Goal: Information Seeking & Learning: Learn about a topic

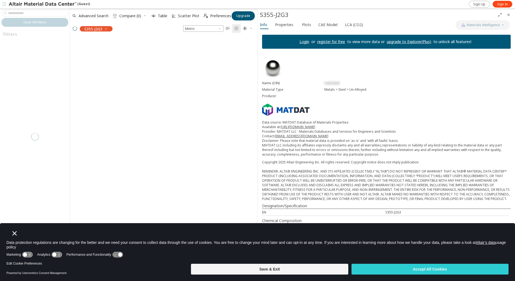
scroll to position [227, 183]
click at [504, 5] on span "Sign In" at bounding box center [502, 4] width 11 height 4
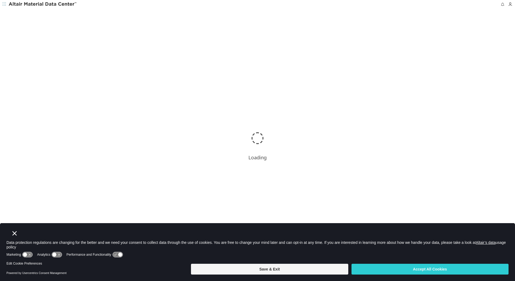
click at [18, 235] on button "Close" at bounding box center [15, 234] width 8 height 8
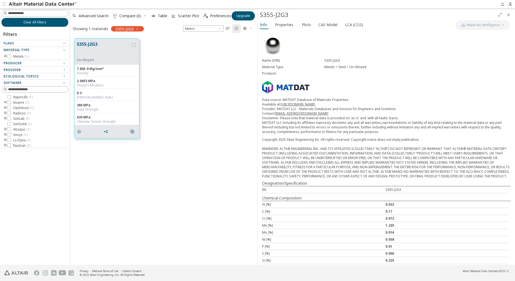
click at [5, 56] on icon "toogle group" at bounding box center [6, 56] width 4 height 4
click at [12, 61] on icon "toogle group" at bounding box center [14, 62] width 4 height 4
click at [66, 76] on icon "button" at bounding box center [64, 74] width 4 height 4
click at [63, 80] on icon "button" at bounding box center [64, 80] width 4 height 4
click at [65, 81] on icon "button" at bounding box center [64, 80] width 4 height 4
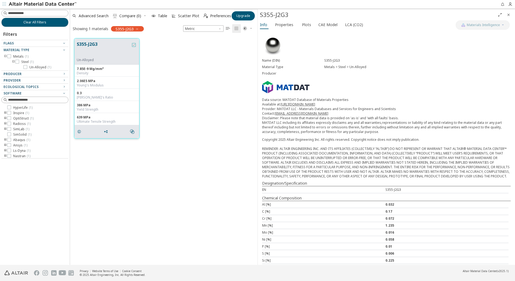
click at [134, 44] on icon "grid" at bounding box center [134, 45] width 4 height 4
click at [280, 25] on span "Properties" at bounding box center [284, 24] width 18 height 9
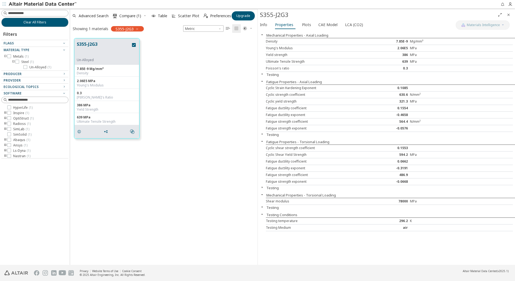
click at [261, 73] on icon "button" at bounding box center [262, 74] width 4 height 4
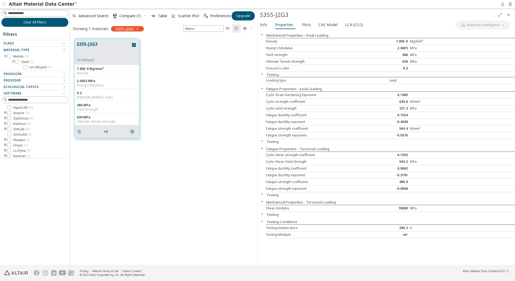
click at [261, 73] on icon "button" at bounding box center [262, 74] width 4 height 4
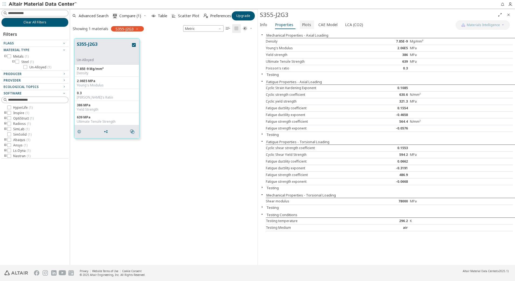
click at [304, 25] on span "Plots" at bounding box center [306, 24] width 9 height 9
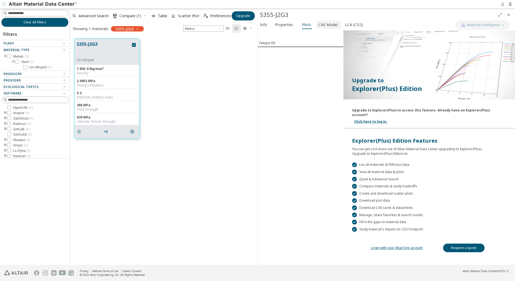
click at [327, 25] on span "CAE Model" at bounding box center [327, 24] width 19 height 9
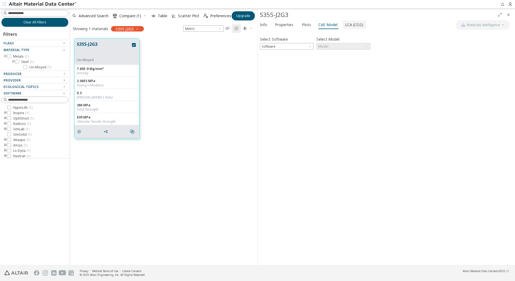
click at [350, 26] on span "LCA (CO2)" at bounding box center [354, 24] width 18 height 9
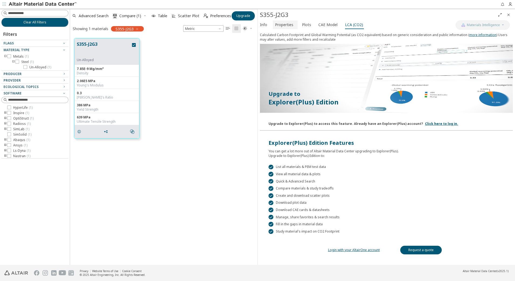
click at [288, 26] on span "Properties" at bounding box center [284, 24] width 18 height 9
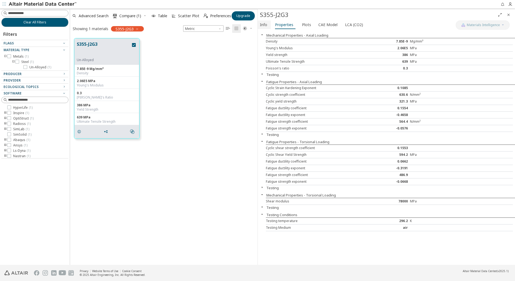
click at [264, 26] on span "Info" at bounding box center [263, 24] width 7 height 9
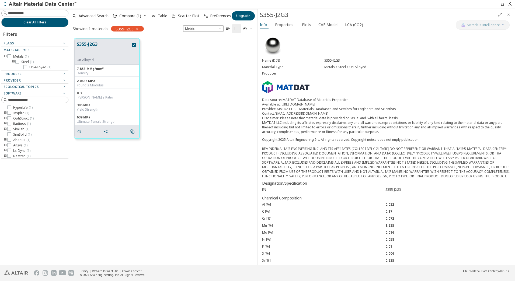
click at [251, 29] on icon "button" at bounding box center [250, 28] width 3 height 3
click at [203, 92] on div "S355-J2G3 Un-Alloyed 7.85E-9 Mg/mm³ Density 2.06E5 MPa Young's Modulus 0.3 Pois…" at bounding box center [163, 88] width 187 height 109
drag, startPoint x: 99, startPoint y: 51, endPoint x: 160, endPoint y: 38, distance: 62.8
click at [160, 38] on div "S355-J2G3 Un-Alloyed 7.85E-9 Mg/mm³ Density 2.06E5 MPa Young's Modulus 0.3 Pois…" at bounding box center [163, 88] width 187 height 109
click at [302, 24] on span "Plots" at bounding box center [306, 24] width 9 height 9
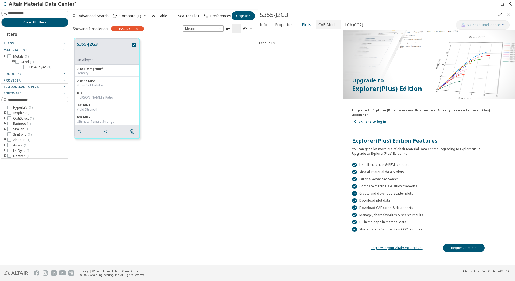
click at [326, 25] on span "CAE Model" at bounding box center [327, 24] width 19 height 9
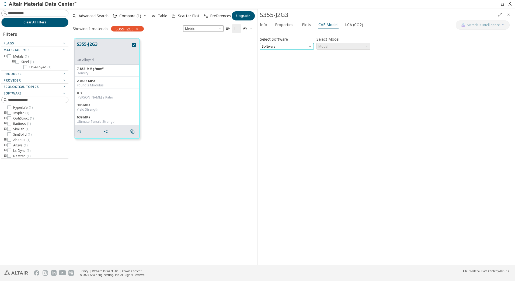
click at [301, 48] on span "Software" at bounding box center [287, 46] width 54 height 6
click at [272, 52] on span "HyperLife" at bounding box center [269, 53] width 15 height 4
click at [296, 46] on span "HyperLife" at bounding box center [287, 46] width 54 height 6
click at [270, 66] on span "OptiStruct" at bounding box center [270, 66] width 16 height 4
click at [346, 48] on span "Model" at bounding box center [343, 46] width 54 height 6
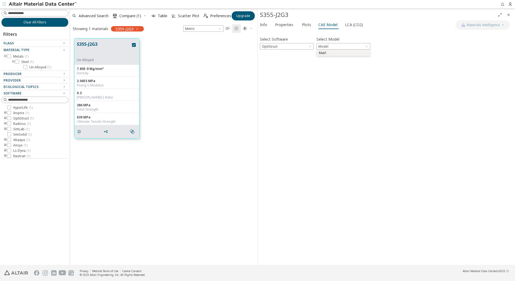
click at [327, 55] on button "Mat1" at bounding box center [343, 53] width 54 height 6
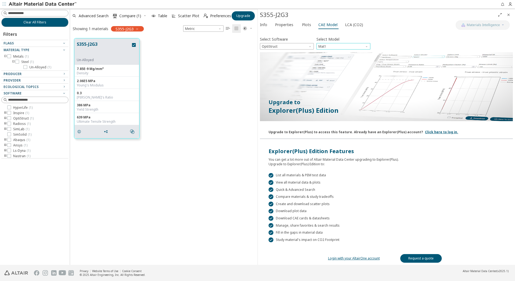
scroll to position [3, 0]
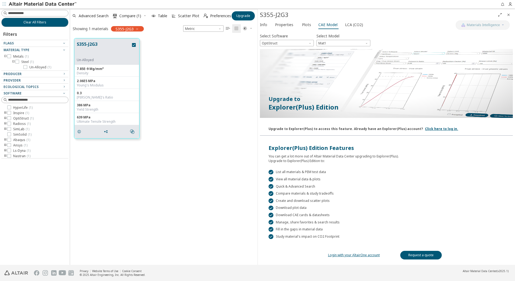
click at [342, 255] on link "Login with your AltairOne account" at bounding box center [354, 255] width 52 height 5
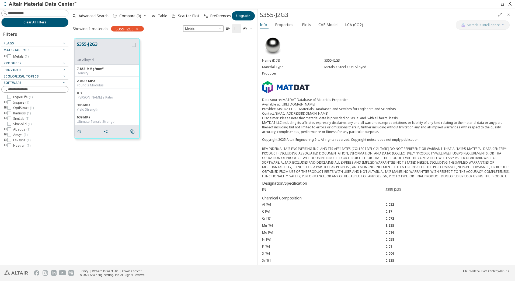
scroll to position [8, 0]
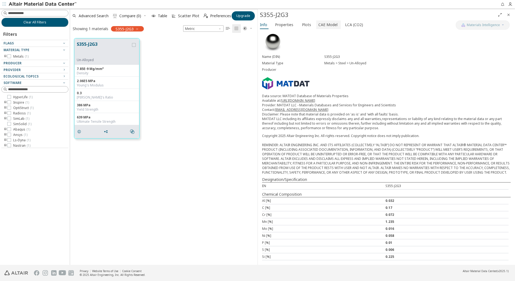
click at [326, 26] on span "CAE Model" at bounding box center [327, 24] width 19 height 9
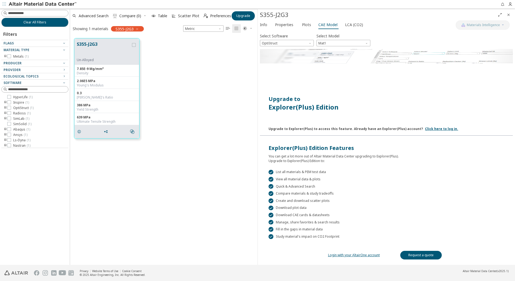
scroll to position [0, 0]
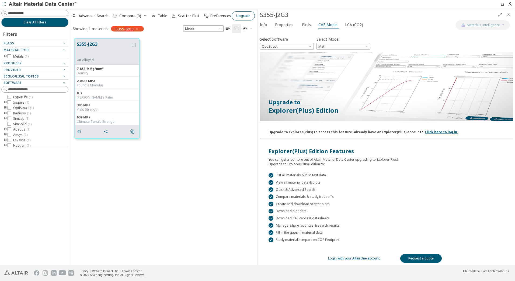
click at [245, 17] on span "Upgrade" at bounding box center [243, 16] width 14 height 4
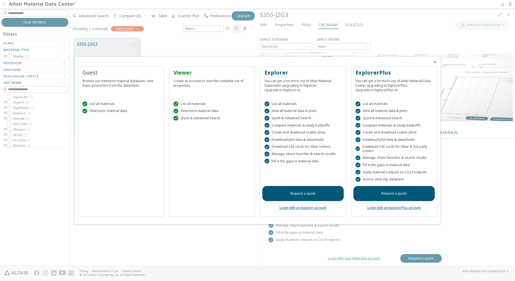
click at [435, 62] on icon "Close" at bounding box center [435, 62] width 4 height 4
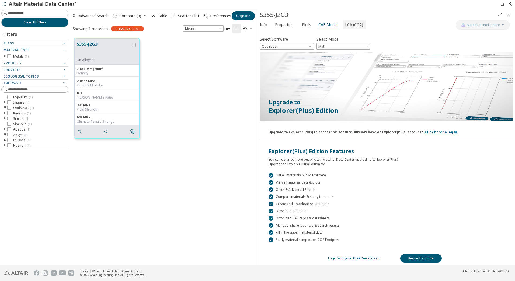
click at [348, 26] on span "LCA (CO2)" at bounding box center [354, 24] width 18 height 9
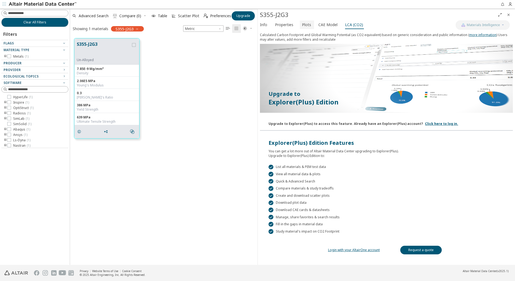
click at [302, 24] on span "Plots" at bounding box center [306, 24] width 9 height 9
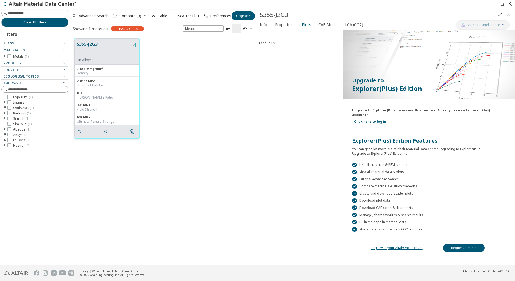
click at [133, 45] on icon "grid" at bounding box center [134, 45] width 4 height 4
drag, startPoint x: 91, startPoint y: 51, endPoint x: 89, endPoint y: 48, distance: 4.3
click at [89, 48] on button "S355-J2G3" at bounding box center [104, 49] width 54 height 17
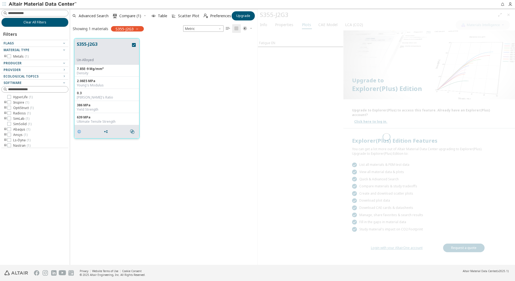
click at [77, 132] on icon "grid" at bounding box center [79, 132] width 4 height 4
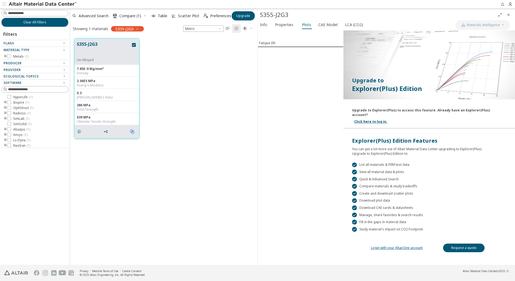
click at [133, 132] on icon "" at bounding box center [132, 132] width 4 height 4
click at [178, 100] on div "S355-J2G3 Un-Alloyed 7.85E-9 Mg/mm³ Density 2.06E5 MPa Young's Modulus 0.3 Pois…" at bounding box center [163, 88] width 187 height 109
click at [12, 43] on span "Flags" at bounding box center [9, 43] width 10 height 5
click at [9, 107] on icon at bounding box center [9, 108] width 4 height 4
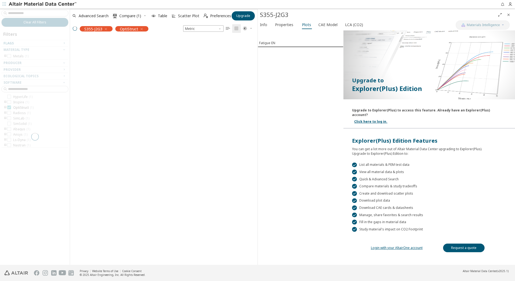
scroll to position [218, 183]
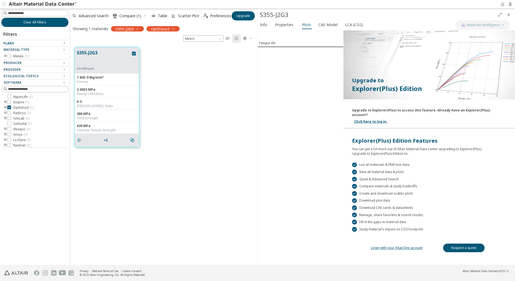
click at [37, 21] on span "Clear All Filters" at bounding box center [34, 22] width 23 height 4
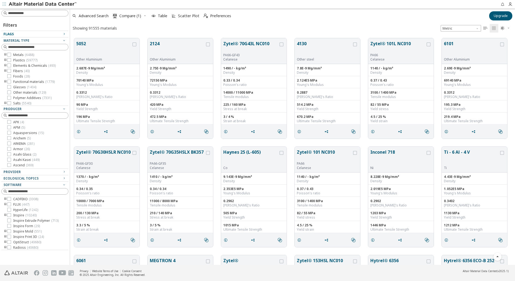
scroll to position [323, 0]
click at [10, 244] on div at bounding box center [9, 242] width 4 height 4
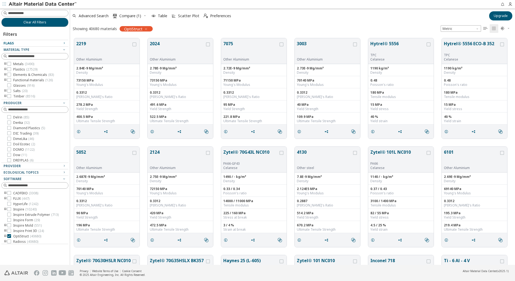
scroll to position [127, 0]
click at [10, 63] on icon at bounding box center [9, 64] width 4 height 4
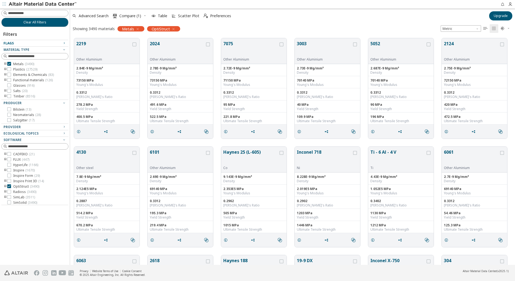
click at [5, 64] on icon "toogle group" at bounding box center [6, 64] width 4 height 4
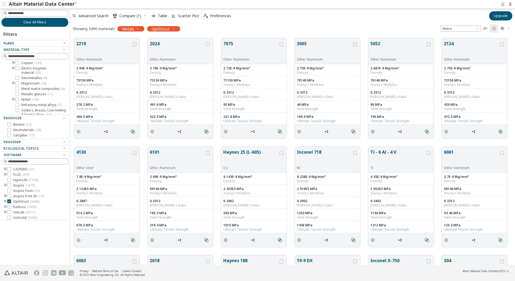
scroll to position [54, 0]
click at [17, 95] on icon at bounding box center [17, 93] width 4 height 4
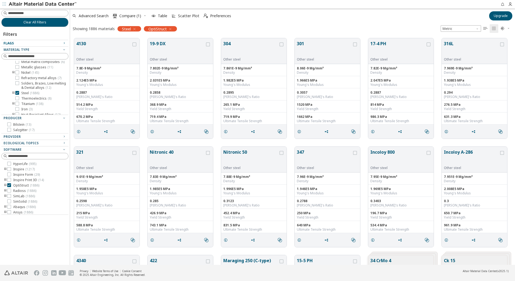
click at [12, 95] on icon "toogle group" at bounding box center [14, 93] width 4 height 4
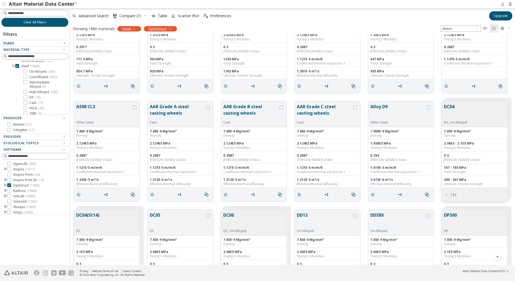
scroll to position [8562, 0]
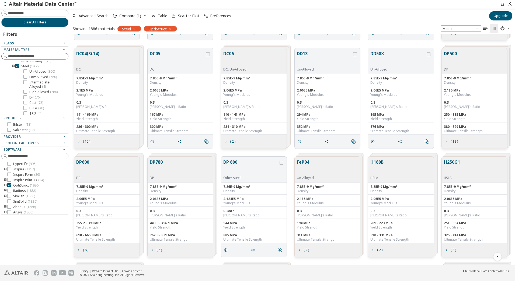
click at [37, 57] on input at bounding box center [38, 56] width 60 height 5
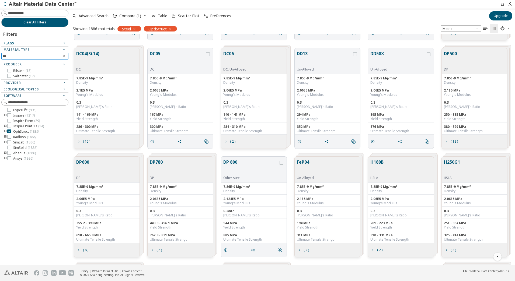
scroll to position [0, 0]
type input "****"
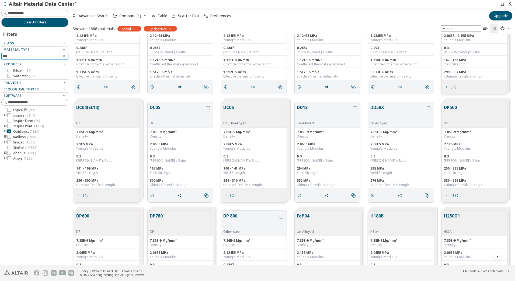
click at [34, 57] on input "****" at bounding box center [30, 56] width 57 height 6
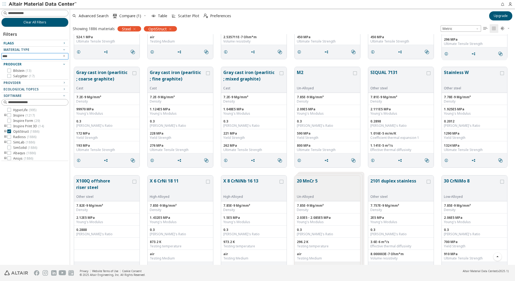
scroll to position [7378, 0]
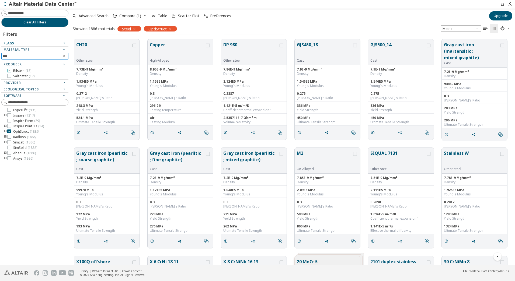
click at [8, 70] on icon at bounding box center [9, 71] width 4 height 4
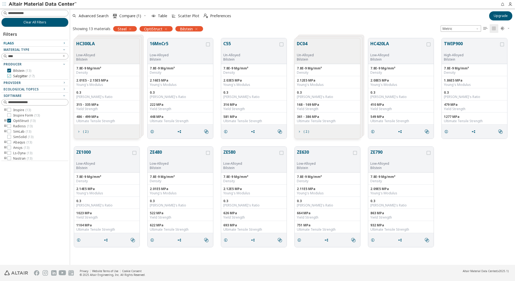
click at [9, 76] on icon at bounding box center [9, 76] width 4 height 4
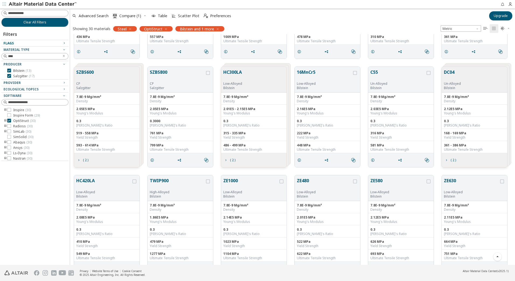
scroll to position [54, 0]
